Goal: Find specific page/section: Find specific page/section

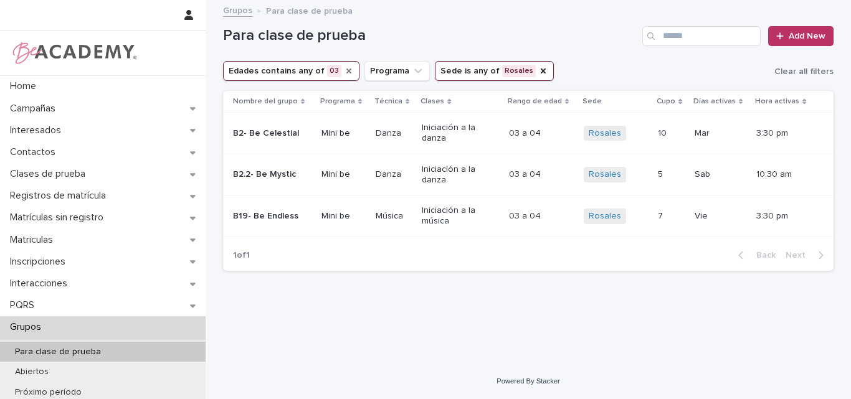
click at [344, 68] on icon "Edades" at bounding box center [349, 71] width 10 height 10
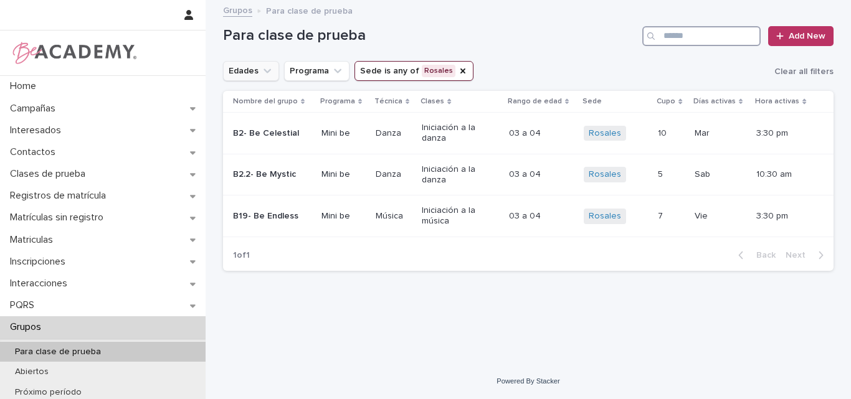
click at [689, 32] on input "Search" at bounding box center [701, 36] width 118 height 20
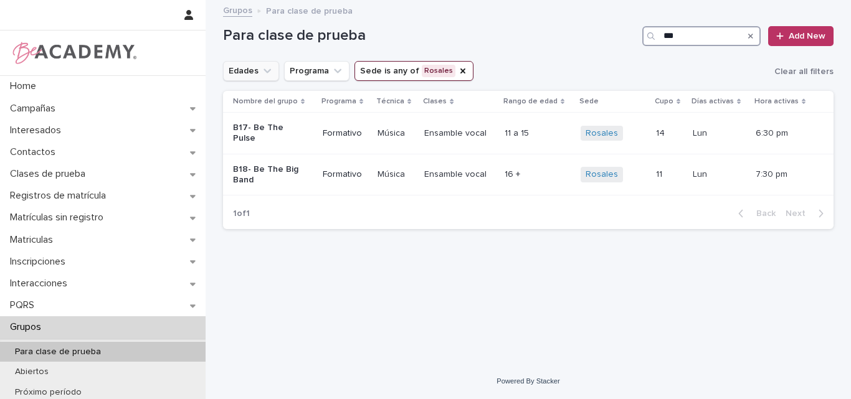
click at [712, 34] on input "***" at bounding box center [701, 36] width 118 height 20
type input "*"
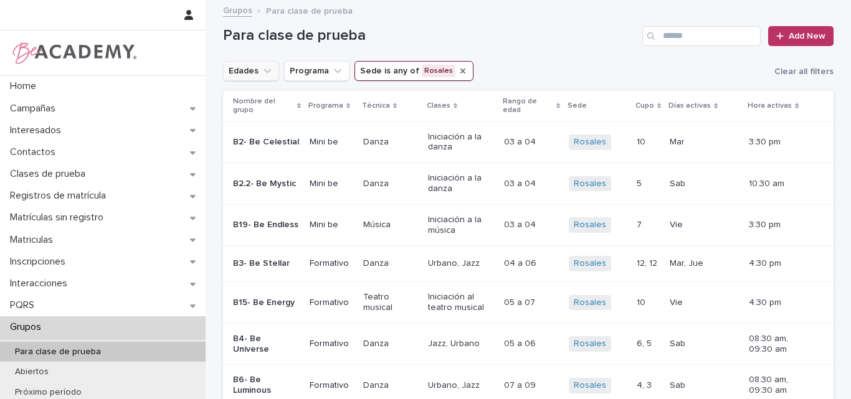
click at [458, 67] on icon "Sede" at bounding box center [463, 71] width 10 height 10
click at [261, 72] on icon "Edades" at bounding box center [267, 71] width 12 height 12
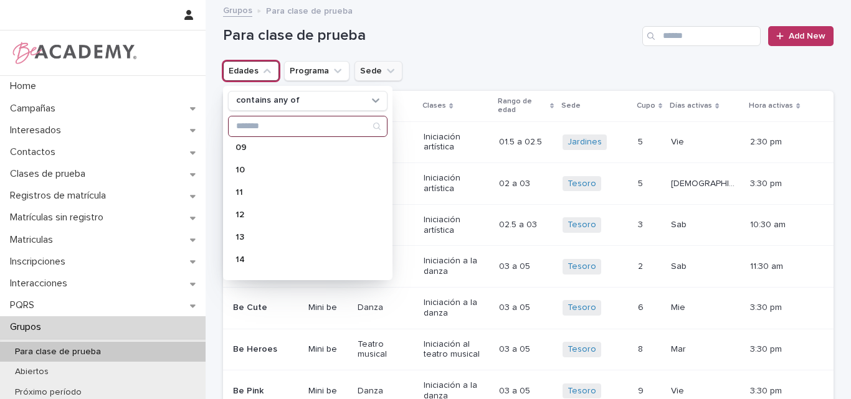
scroll to position [249, 0]
click at [254, 197] on p "12" at bounding box center [302, 193] width 132 height 9
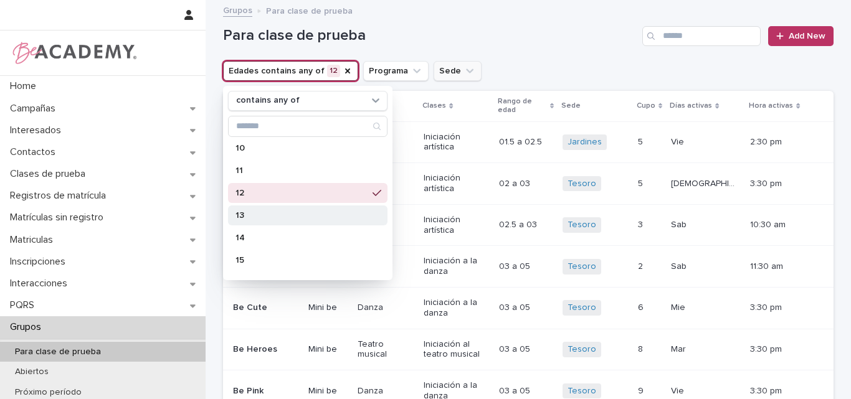
click at [256, 209] on div "13" at bounding box center [308, 216] width 160 height 20
click at [535, 48] on div "Para clase de prueba Add New" at bounding box center [528, 31] width 611 height 60
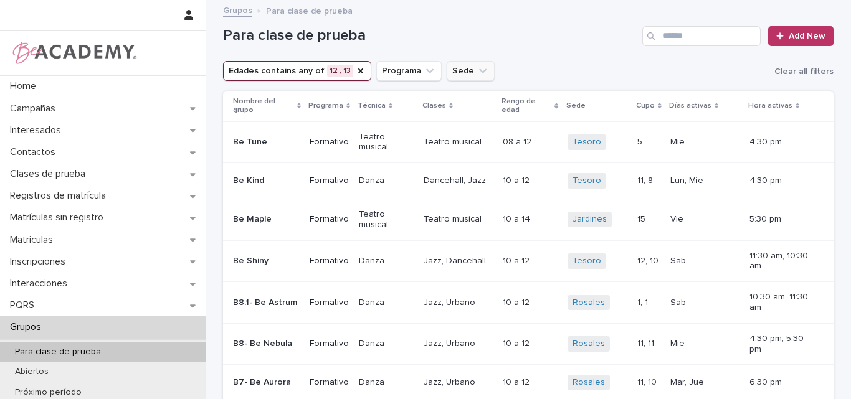
click at [477, 70] on icon "Sede" at bounding box center [483, 71] width 12 height 12
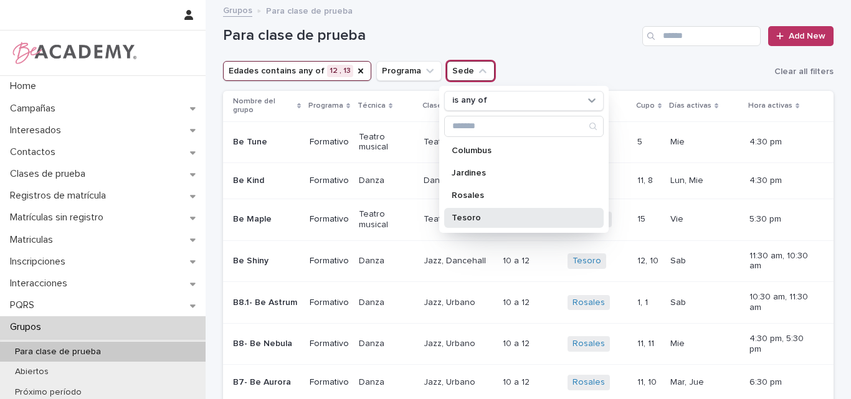
drag, startPoint x: 479, startPoint y: 219, endPoint x: 511, endPoint y: 208, distance: 33.7
click at [480, 220] on p "Tesoro" at bounding box center [518, 218] width 132 height 9
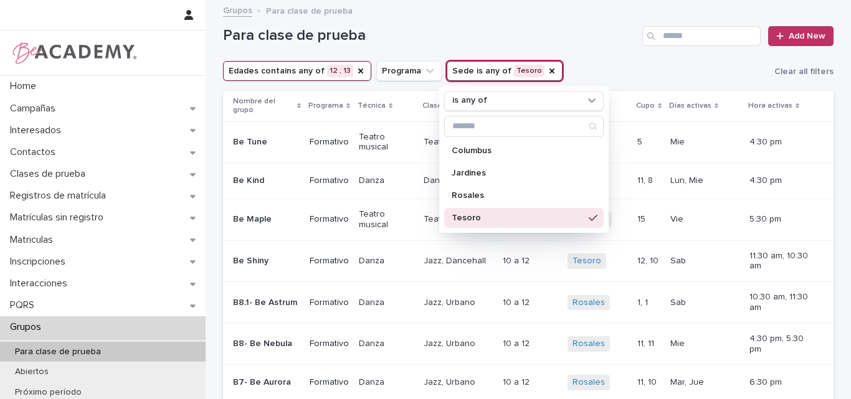
click at [574, 52] on div "Para clase de prueba Add New" at bounding box center [528, 31] width 611 height 60
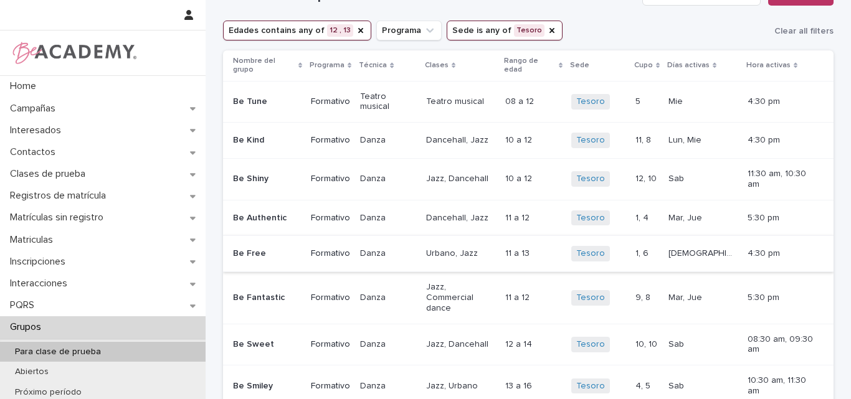
scroll to position [62, 0]
